Goal: Answer question/provide support

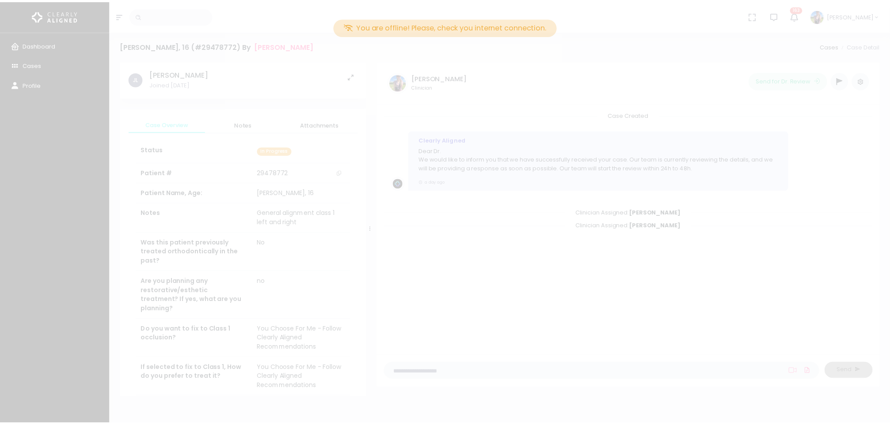
scroll to position [292, 0]
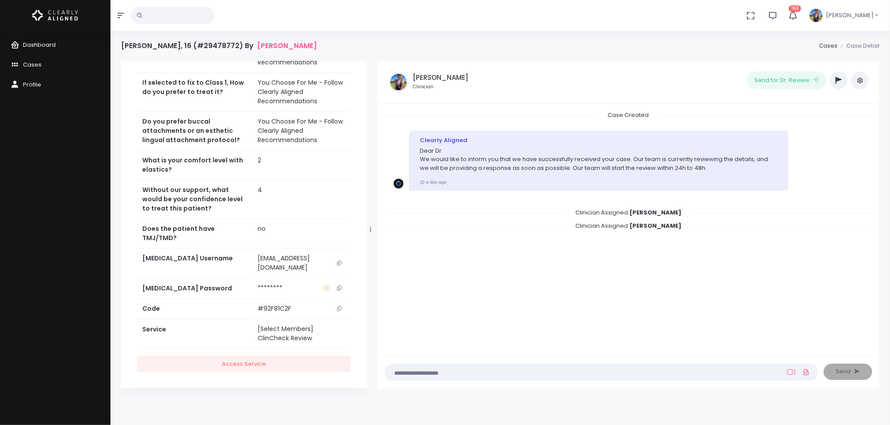
click at [56, 52] on link "Dashboard" at bounding box center [55, 45] width 110 height 20
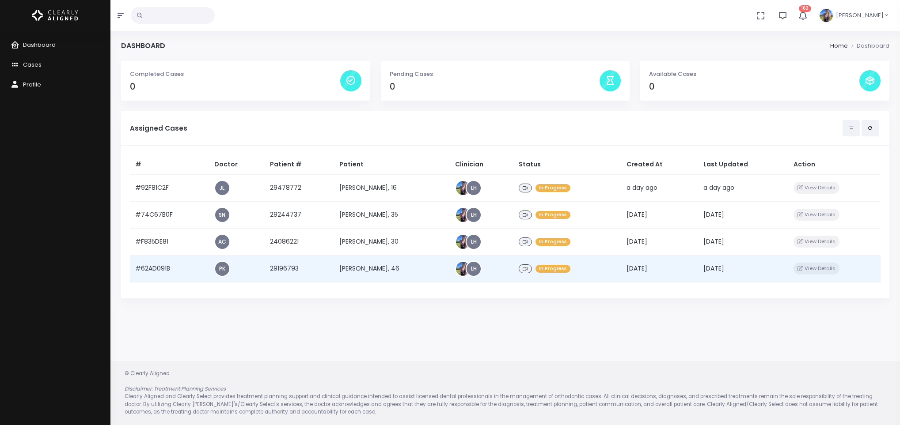
click at [373, 271] on td "[PERSON_NAME], 46" at bounding box center [392, 268] width 116 height 27
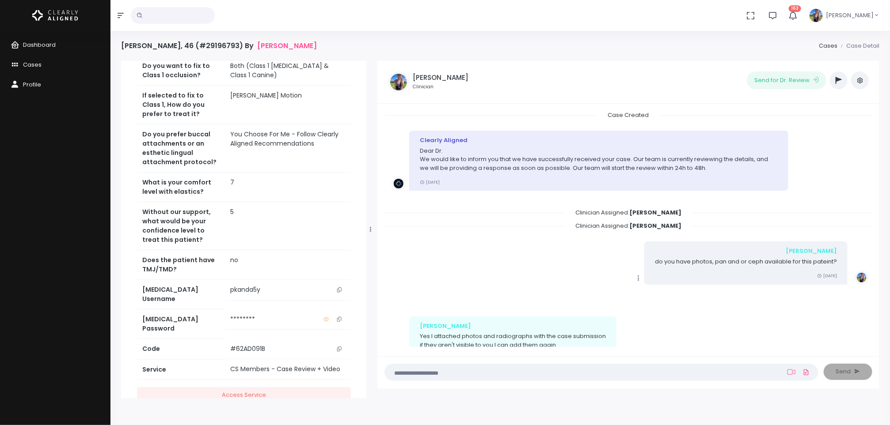
scroll to position [397, 0]
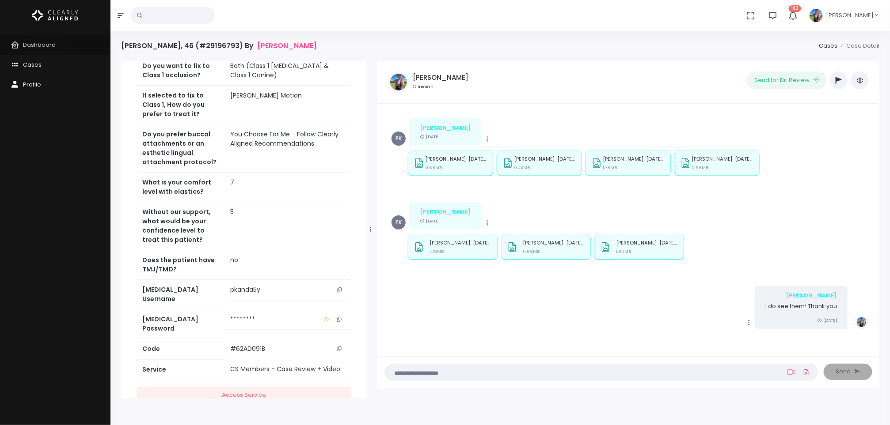
click at [45, 49] on link "Dashboard" at bounding box center [55, 45] width 110 height 20
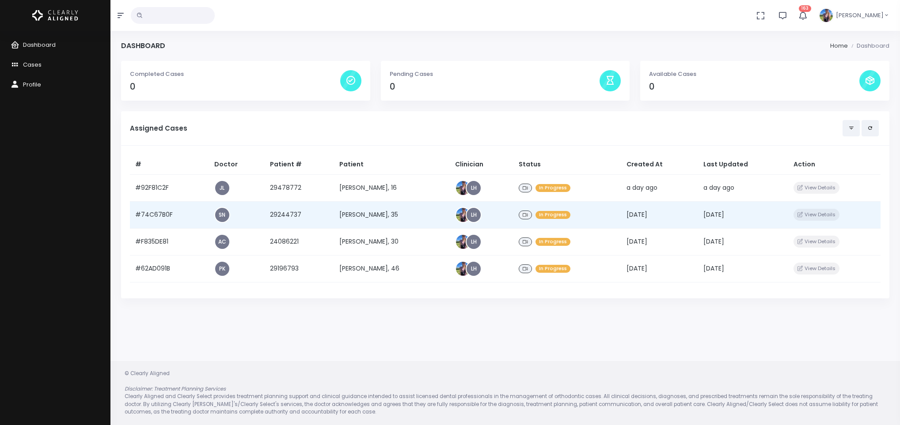
click at [342, 215] on td "[PERSON_NAME], 35" at bounding box center [392, 214] width 116 height 27
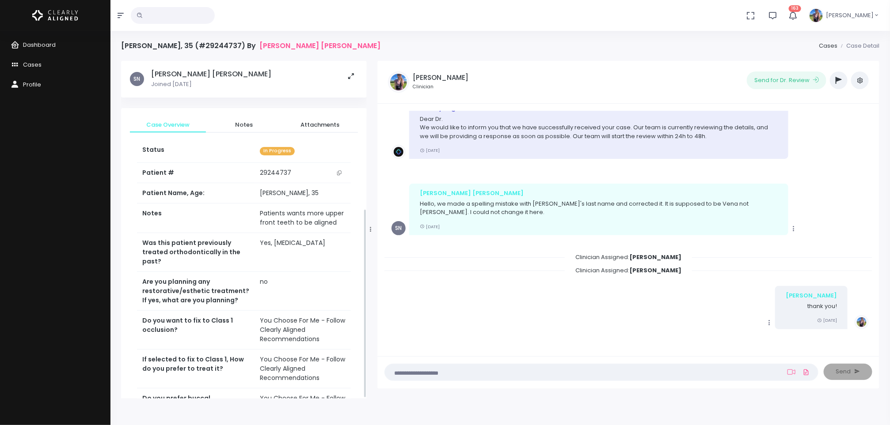
scroll to position [264, 0]
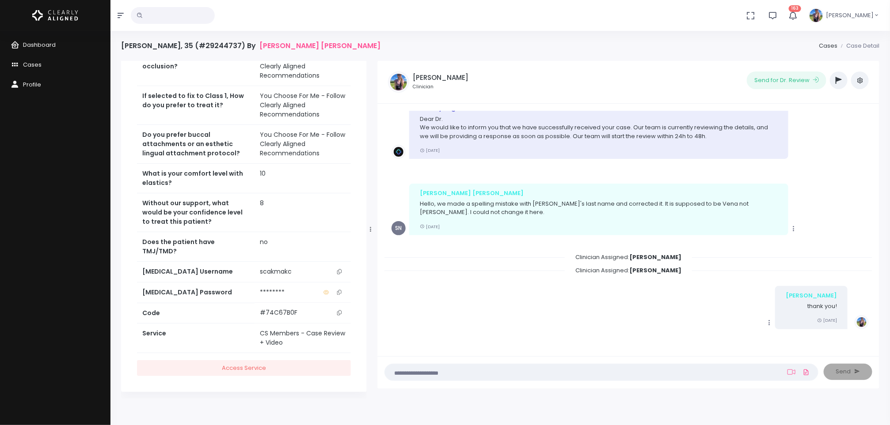
click at [840, 81] on icon "button" at bounding box center [839, 80] width 6 height 7
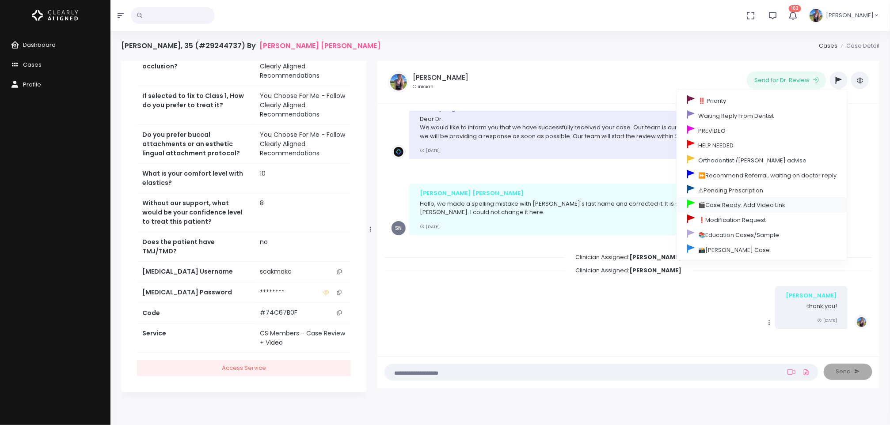
click at [741, 208] on link "🎬Case Ready. Add Video Link" at bounding box center [761, 205] width 171 height 15
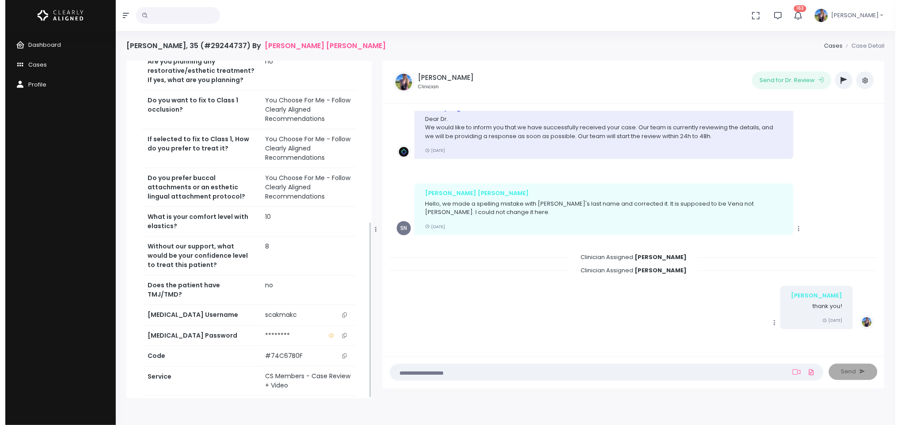
scroll to position [307, 0]
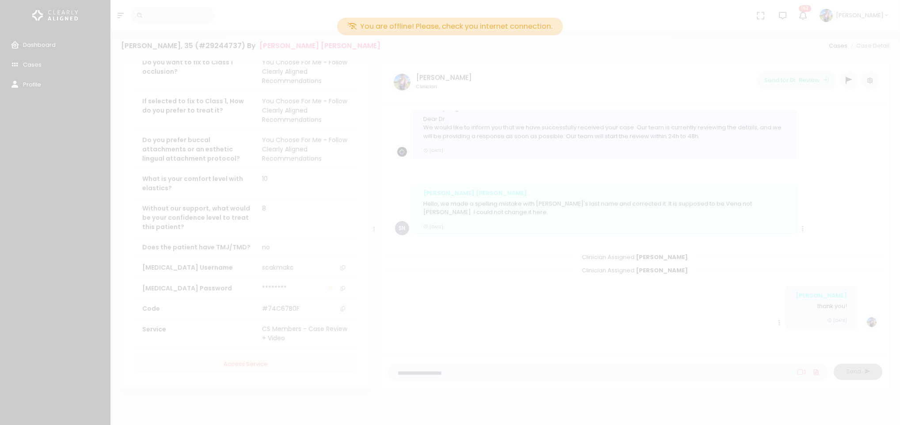
click at [48, 44] on div "You are offline! Please, check you internet connection." at bounding box center [450, 212] width 900 height 425
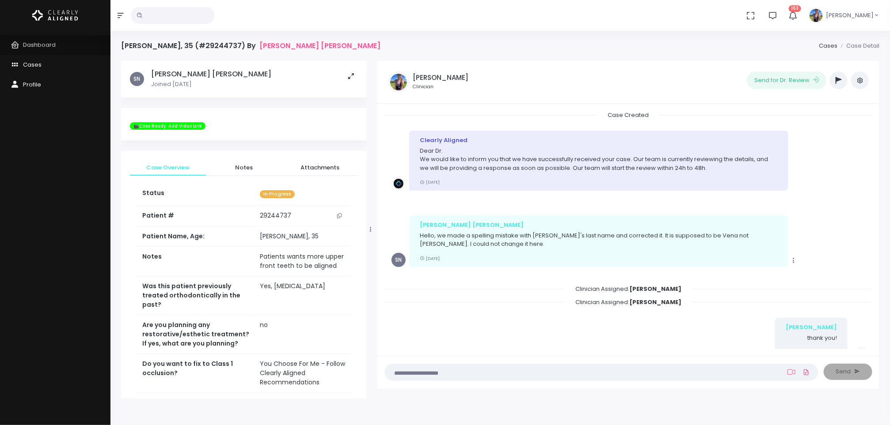
click at [27, 44] on span "Dashboard" at bounding box center [39, 45] width 33 height 8
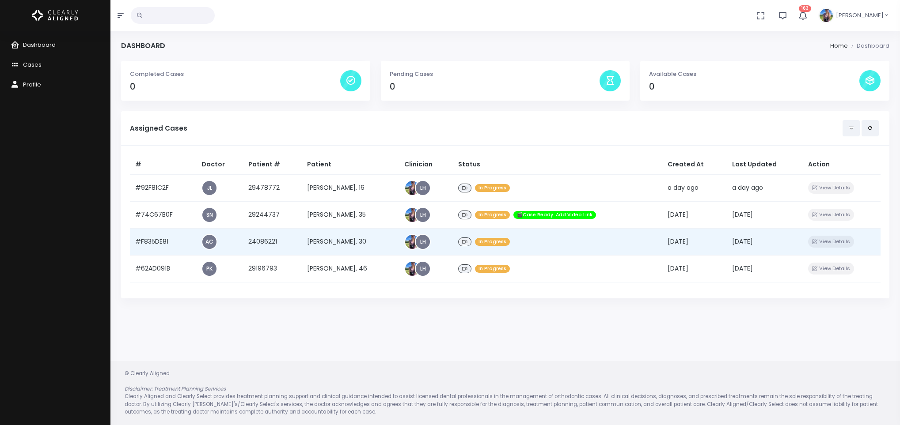
click at [355, 239] on td "[PERSON_NAME], 30" at bounding box center [351, 241] width 98 height 27
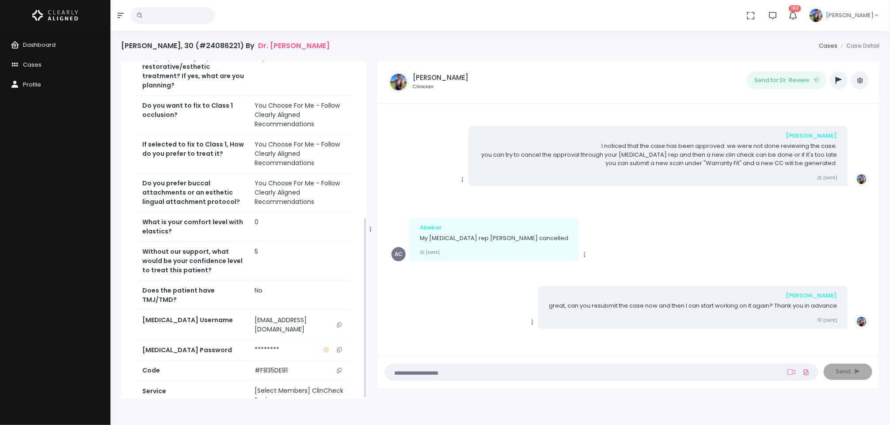
scroll to position [292, 0]
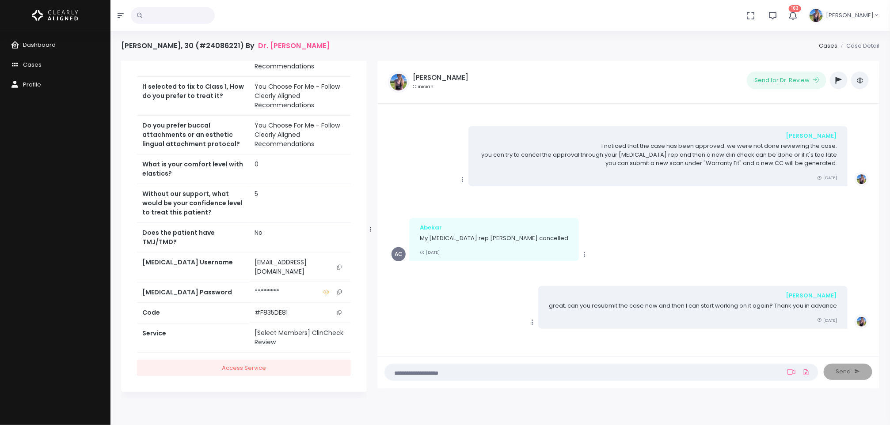
click at [505, 372] on textarea at bounding box center [584, 373] width 388 height 10
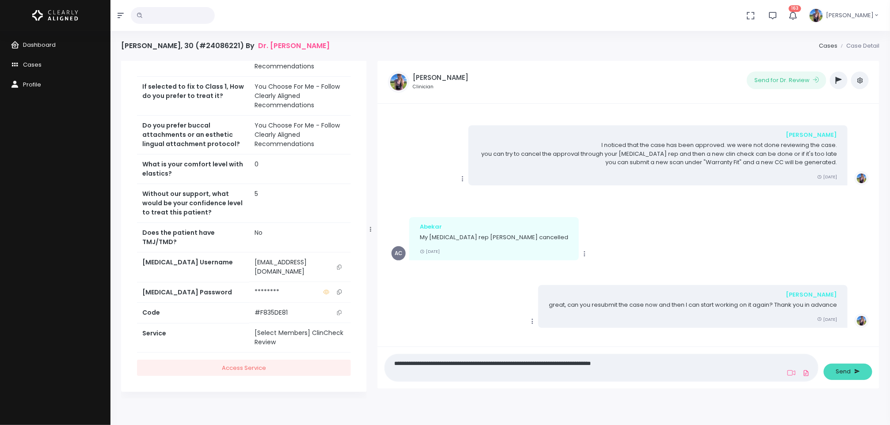
type textarea "**********"
click at [854, 378] on button "Send" at bounding box center [848, 372] width 49 height 16
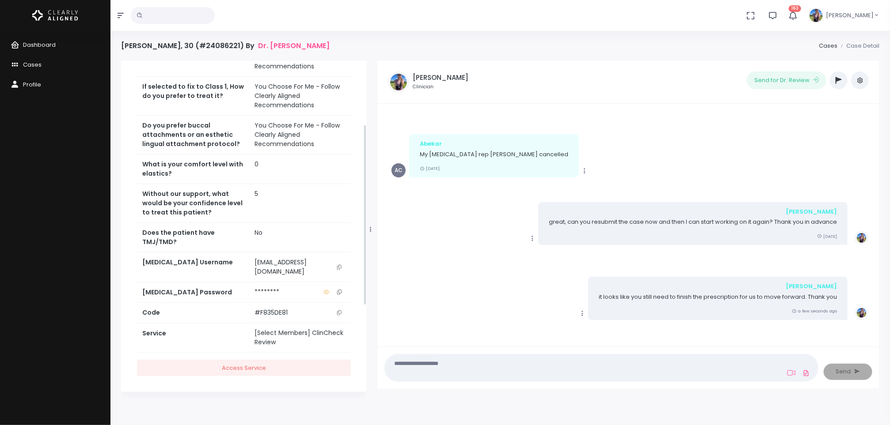
scroll to position [0, 0]
